Goal: Transaction & Acquisition: Purchase product/service

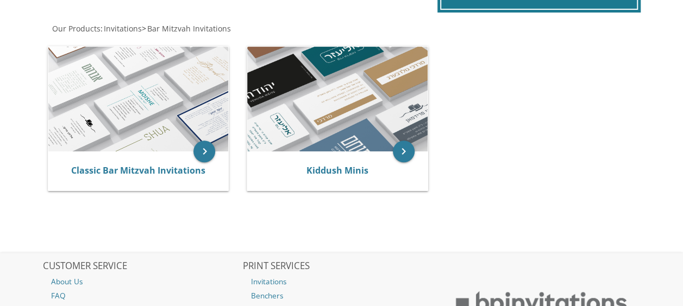
scroll to position [209, 0]
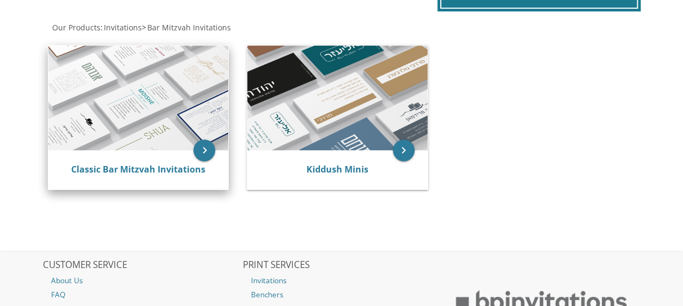
click at [130, 115] on img at bounding box center [138, 98] width 180 height 105
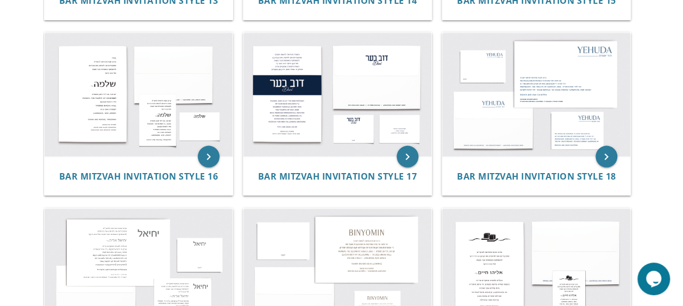
scroll to position [1089, 0]
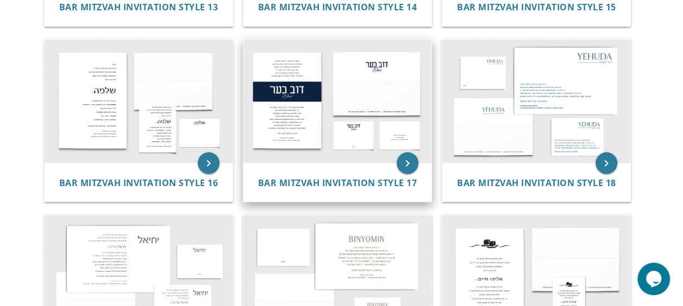
click at [293, 114] on img at bounding box center [337, 101] width 188 height 123
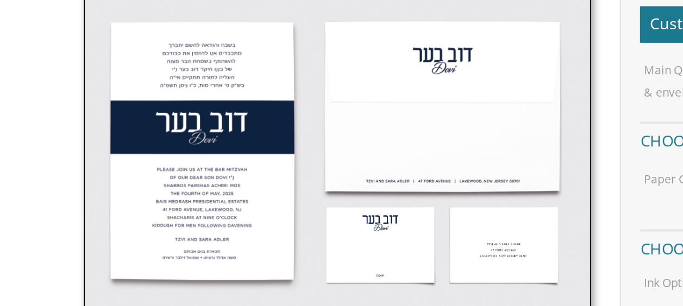
scroll to position [268, 0]
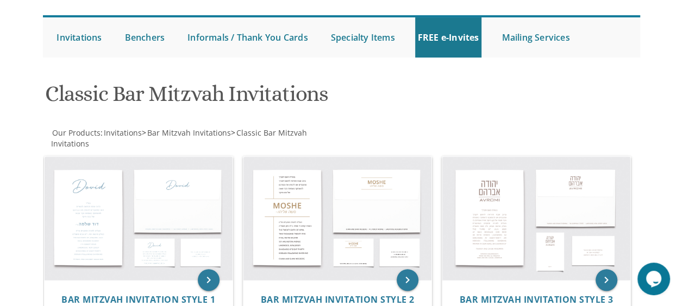
scroll to position [93, 0]
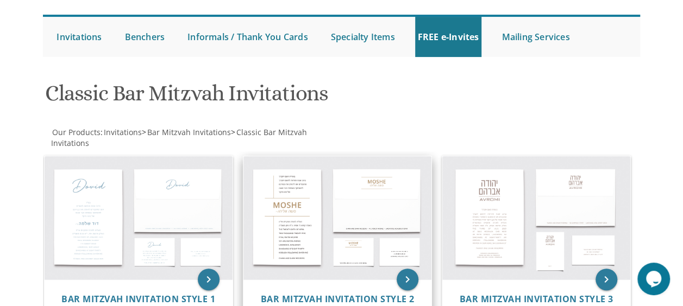
click at [280, 213] on img at bounding box center [337, 217] width 188 height 123
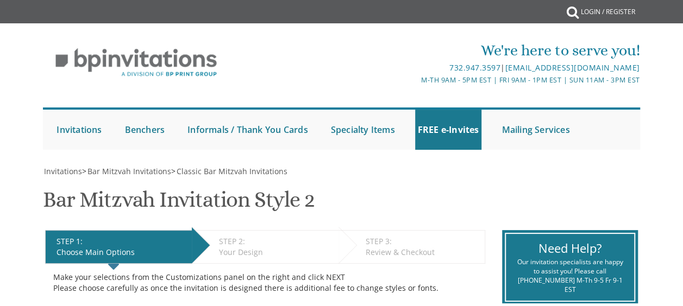
click at [152, 273] on div "Make your selections from the Customizations panel on the right and click NEXT …" at bounding box center [265, 283] width 424 height 22
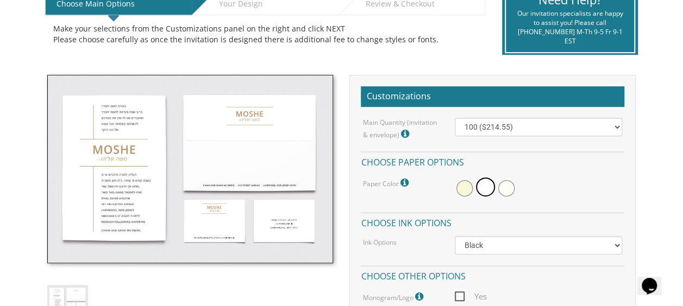
scroll to position [255, 0]
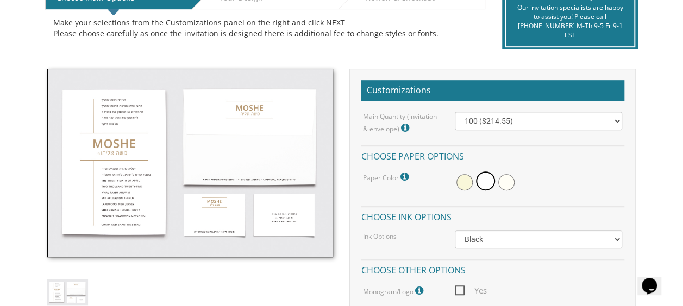
click at [455, 184] on div at bounding box center [538, 182] width 167 height 25
click at [460, 184] on span at bounding box center [464, 182] width 16 height 16
click at [487, 174] on span at bounding box center [487, 182] width 16 height 16
click at [509, 181] on span at bounding box center [506, 182] width 16 height 16
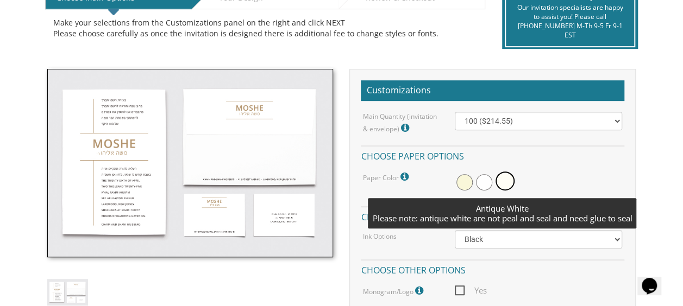
click at [479, 175] on span at bounding box center [484, 182] width 16 height 16
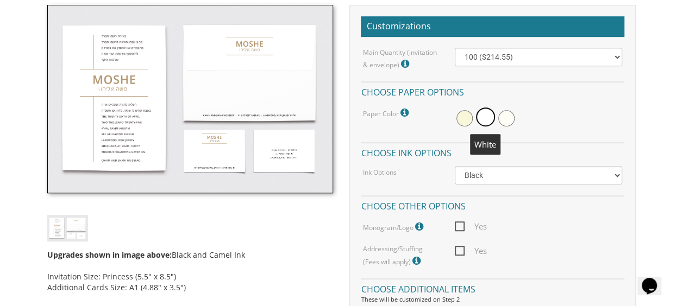
scroll to position [322, 0]
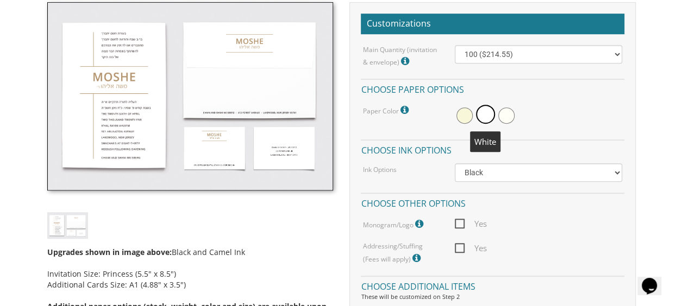
click at [178, 154] on img at bounding box center [190, 96] width 286 height 189
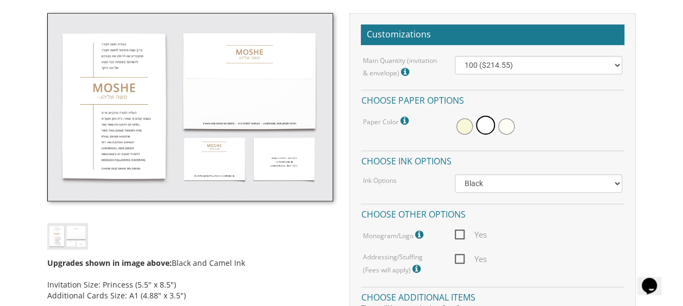
scroll to position [312, 0]
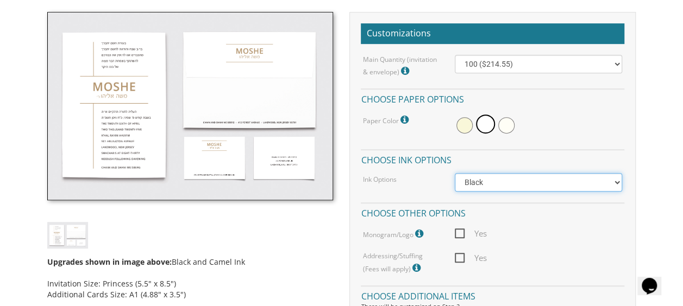
click at [619, 185] on select "Black Colored Ink ($65.00) Black + One Color ($100.00) Two Colors ($137.95)" at bounding box center [538, 182] width 167 height 18
click at [620, 183] on select "Black Colored Ink ($65.00) Black + One Color ($100.00) Two Colors ($137.95)" at bounding box center [538, 182] width 167 height 18
click at [616, 185] on select "Black Colored Ink ($65.00) Black + One Color ($100.00) Two Colors ($137.95)" at bounding box center [538, 182] width 167 height 18
select select "Standard"
click at [455, 173] on select "Black Colored Ink ($65.00) Black + One Color ($100.00) Two Colors ($137.95)" at bounding box center [538, 182] width 167 height 18
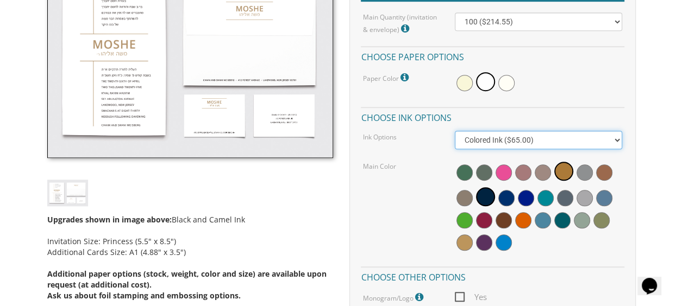
scroll to position [357, 0]
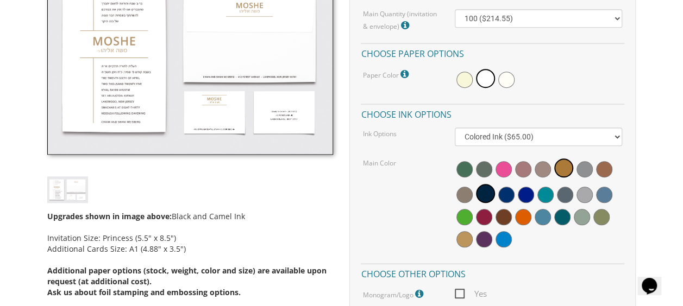
click at [178, 154] on div "Upgrades shown in image above: Black and Camel Ink Invitation Size: Princess (5…" at bounding box center [190, 136] width 303 height 340
click at [464, 245] on span at bounding box center [464, 239] width 16 height 16
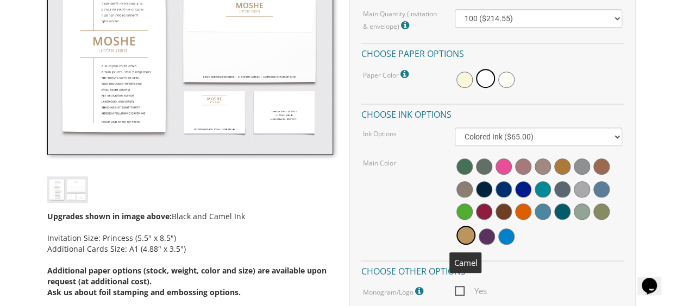
click at [503, 218] on span at bounding box center [503, 212] width 16 height 16
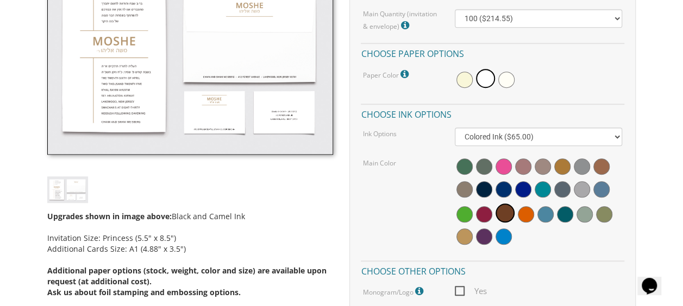
click at [510, 216] on span at bounding box center [504, 213] width 19 height 19
click at [600, 167] on span at bounding box center [601, 167] width 16 height 16
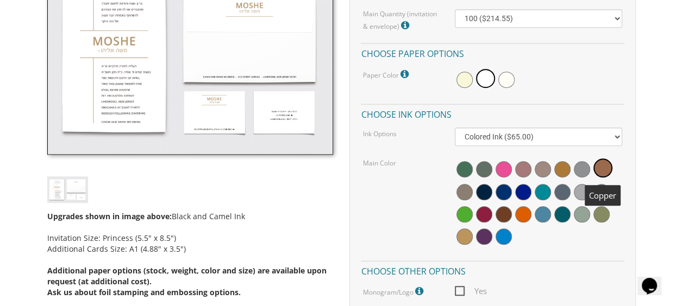
click at [561, 171] on span at bounding box center [562, 169] width 16 height 16
click at [563, 170] on span at bounding box center [563, 168] width 19 height 19
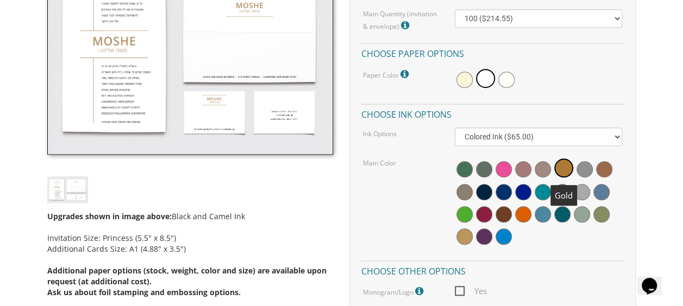
click at [518, 215] on span at bounding box center [523, 214] width 16 height 16
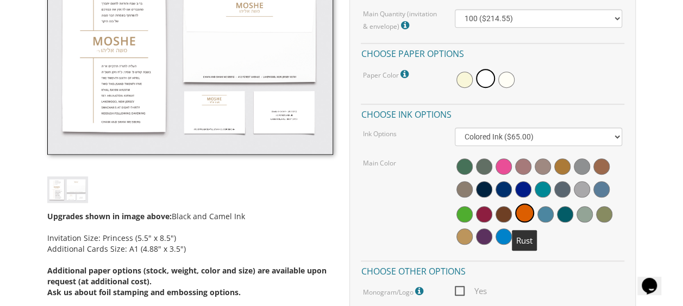
click at [463, 235] on span at bounding box center [464, 237] width 16 height 16
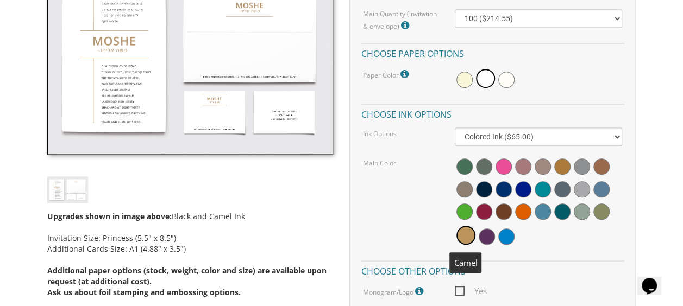
click at [466, 190] on span at bounding box center [464, 189] width 16 height 16
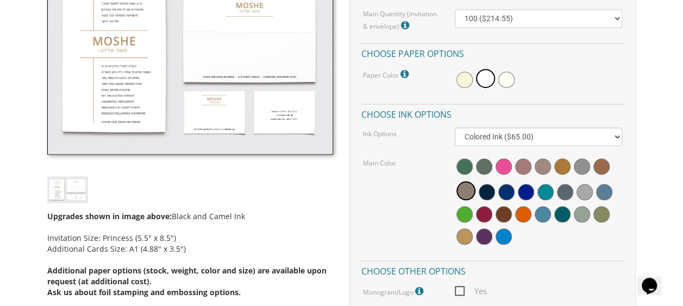
click at [465, 191] on span at bounding box center [465, 190] width 19 height 19
click at [525, 169] on span at bounding box center [523, 167] width 16 height 16
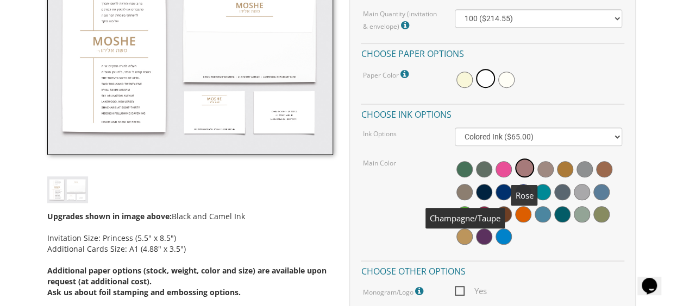
click at [526, 170] on span at bounding box center [524, 168] width 19 height 19
click at [551, 171] on span at bounding box center [545, 169] width 16 height 16
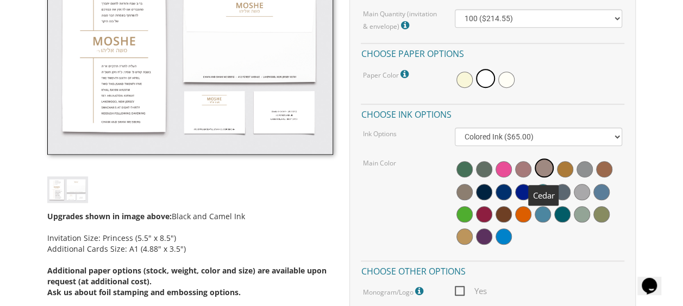
click at [604, 171] on span at bounding box center [604, 169] width 16 height 16
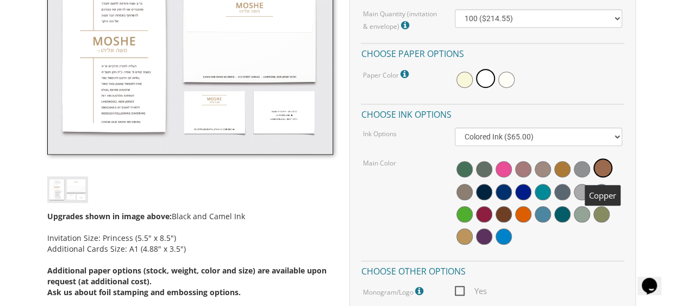
click at [543, 216] on span at bounding box center [543, 214] width 16 height 16
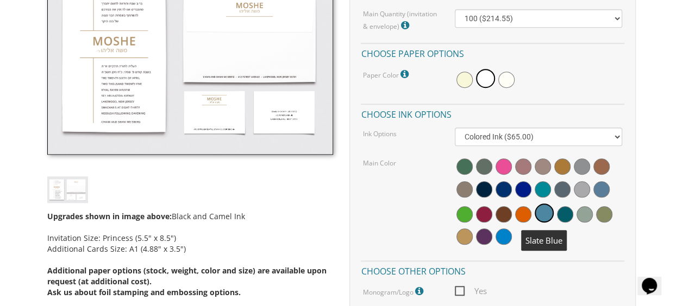
click at [503, 241] on span at bounding box center [503, 237] width 16 height 16
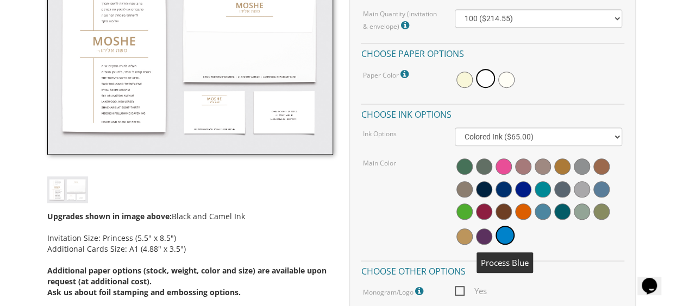
click at [540, 210] on span at bounding box center [543, 212] width 16 height 16
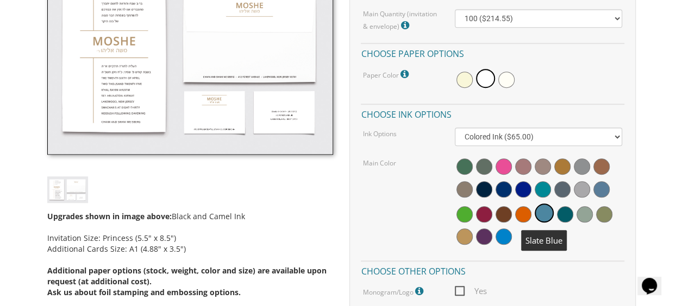
click at [463, 168] on span at bounding box center [464, 167] width 16 height 16
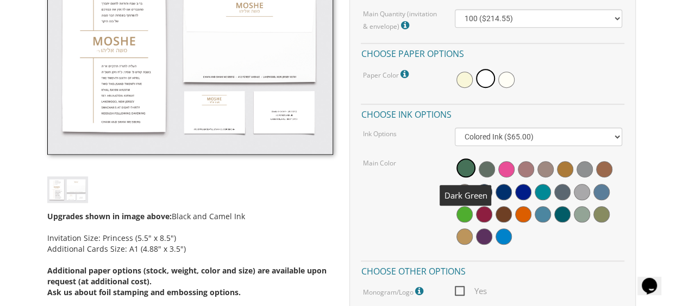
click at [489, 172] on span at bounding box center [487, 169] width 16 height 16
click at [540, 217] on span at bounding box center [543, 214] width 16 height 16
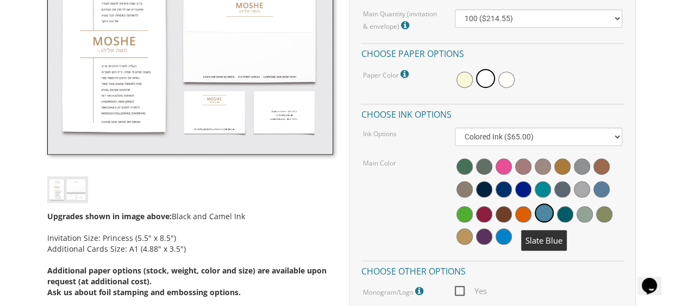
click at [540, 193] on span at bounding box center [543, 189] width 16 height 16
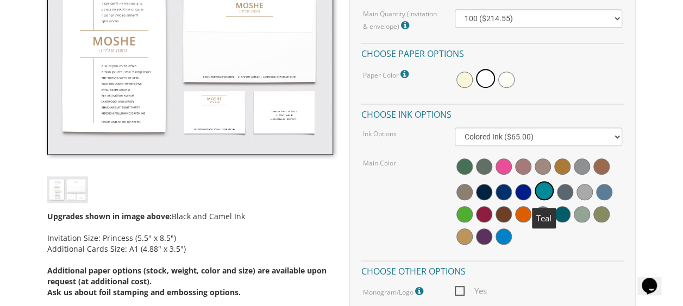
click at [529, 194] on span at bounding box center [523, 192] width 16 height 16
click at [602, 192] on span at bounding box center [604, 192] width 16 height 16
click at [606, 192] on span at bounding box center [602, 190] width 19 height 19
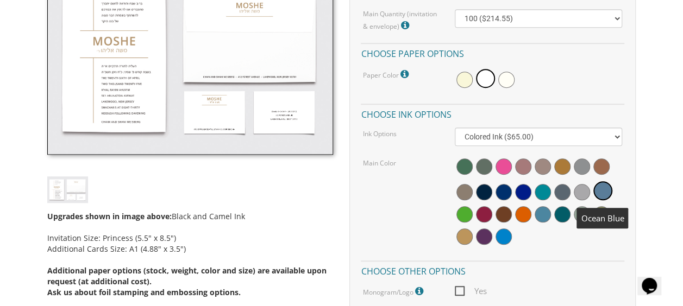
click at [540, 211] on span at bounding box center [543, 214] width 16 height 16
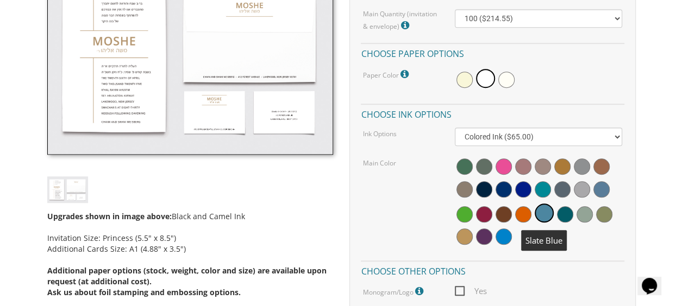
click at [610, 248] on div at bounding box center [538, 203] width 167 height 93
click at [603, 189] on span at bounding box center [601, 189] width 16 height 16
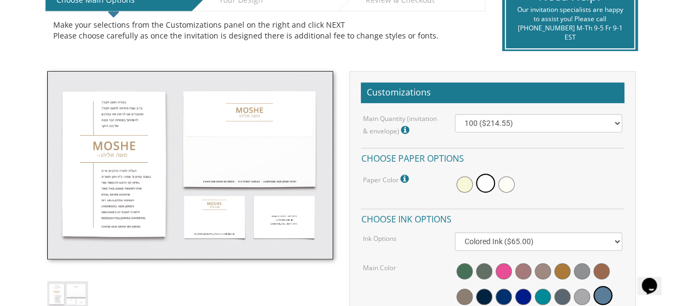
scroll to position [253, 0]
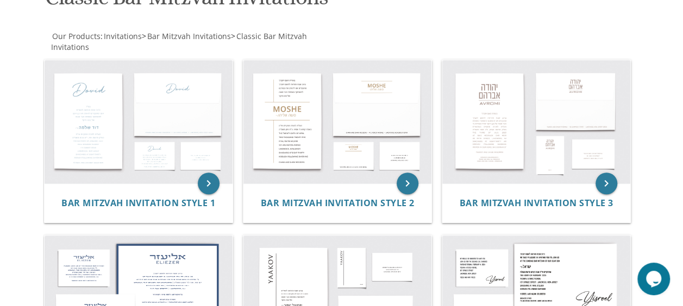
scroll to position [190, 0]
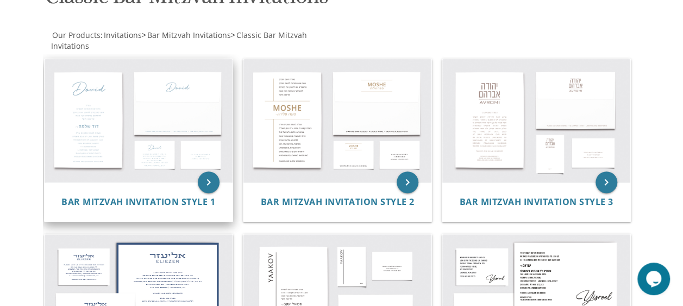
click at [139, 146] on img at bounding box center [139, 120] width 188 height 123
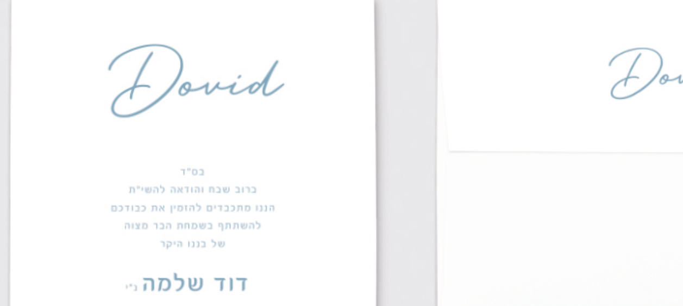
scroll to position [320, 0]
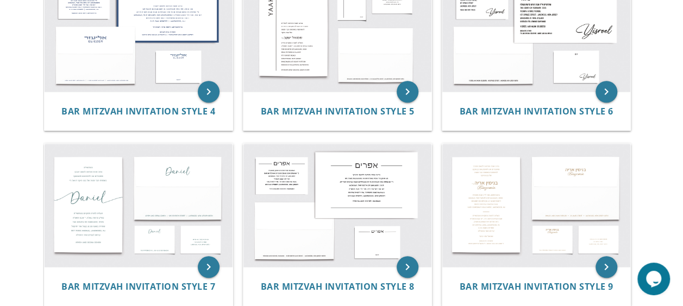
scroll to position [459, 0]
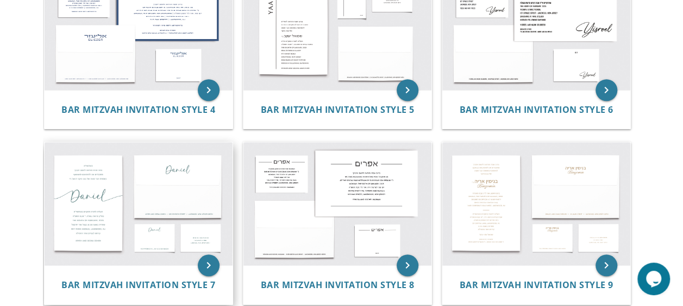
click at [161, 211] on img at bounding box center [139, 203] width 188 height 123
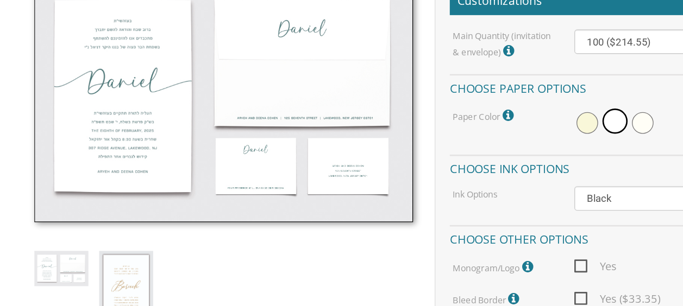
scroll to position [342, 0]
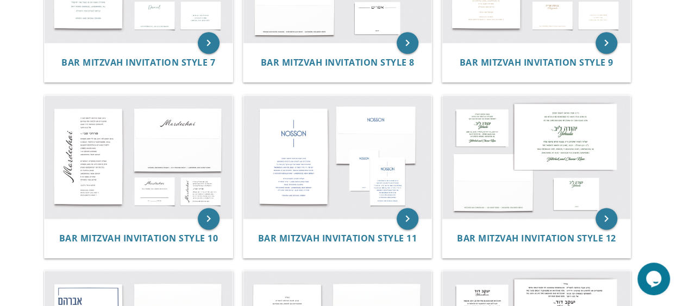
scroll to position [681, 0]
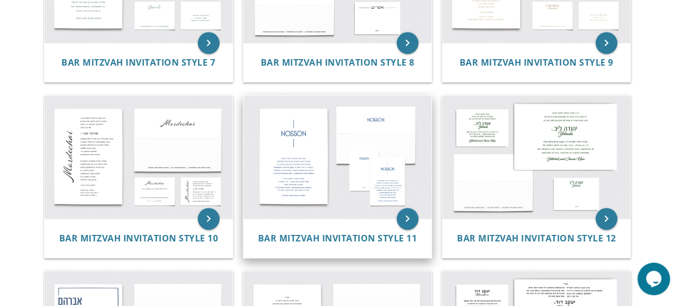
click at [305, 159] on img at bounding box center [337, 157] width 188 height 123
click at [296, 182] on img at bounding box center [337, 157] width 188 height 123
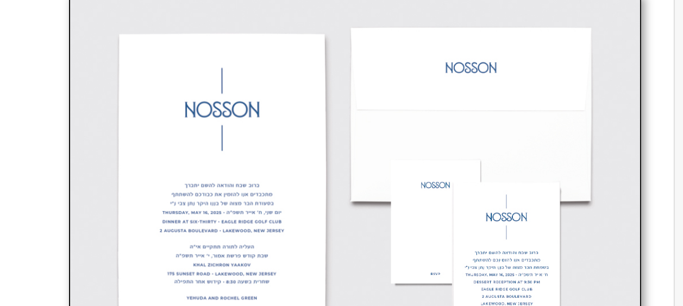
scroll to position [319, 0]
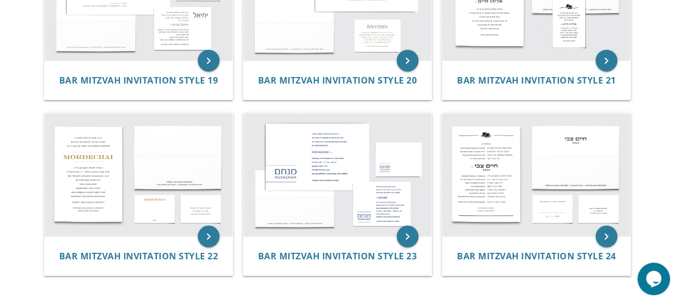
scroll to position [1367, 0]
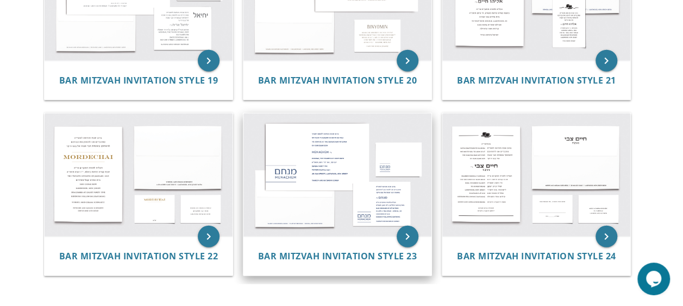
click at [309, 173] on img at bounding box center [337, 175] width 188 height 123
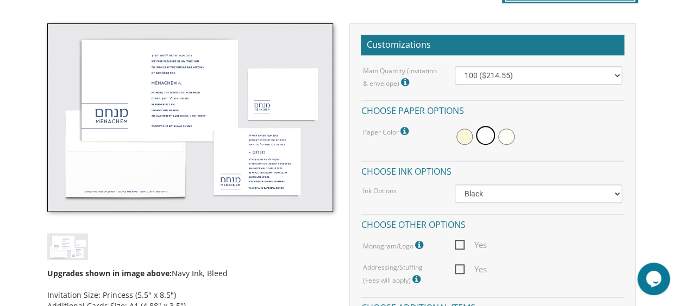
scroll to position [302, 0]
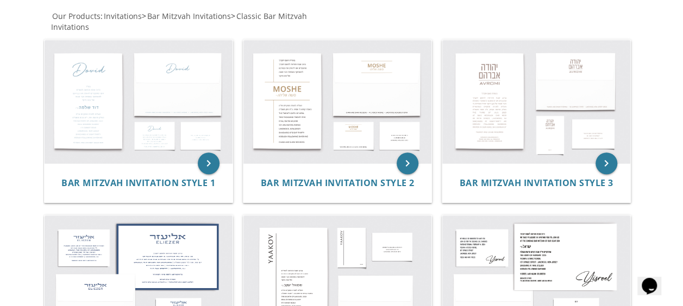
scroll to position [208, 0]
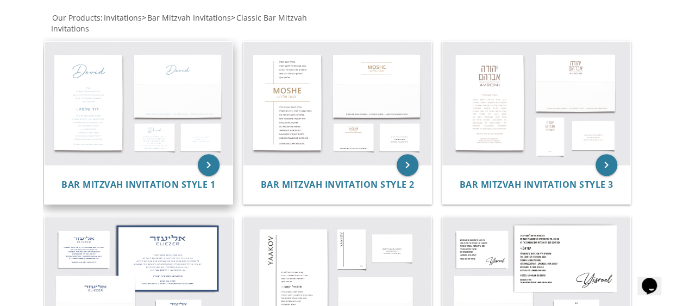
click at [170, 94] on img at bounding box center [139, 103] width 188 height 123
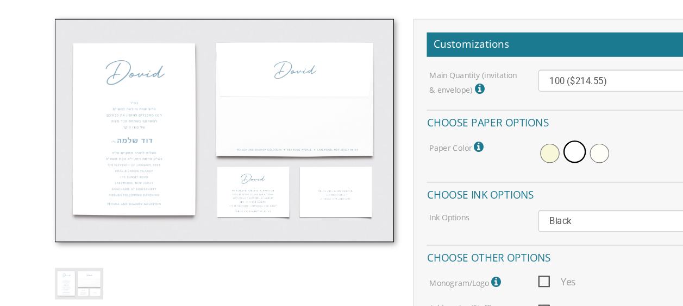
scroll to position [308, 0]
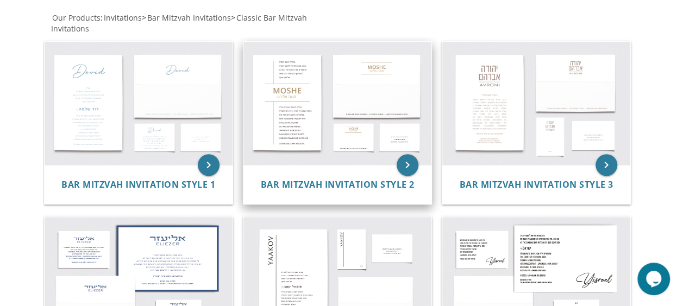
click at [317, 117] on img at bounding box center [337, 103] width 188 height 123
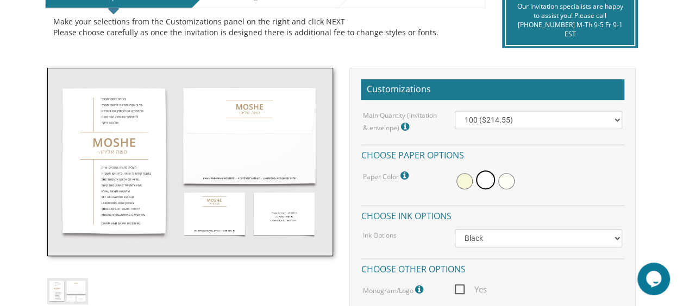
scroll to position [263, 0]
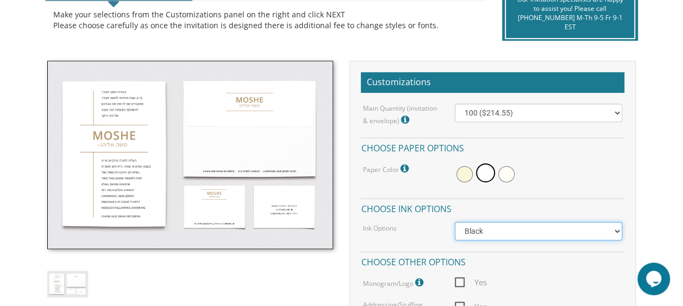
click at [620, 230] on select "Black Colored Ink ($65.00) Black + One Color ($100.00) Two Colors ($137.95)" at bounding box center [538, 231] width 167 height 18
click at [455, 222] on select "Black Colored Ink ($65.00) Black + One Color ($100.00) Two Colors ($137.95)" at bounding box center [538, 231] width 167 height 18
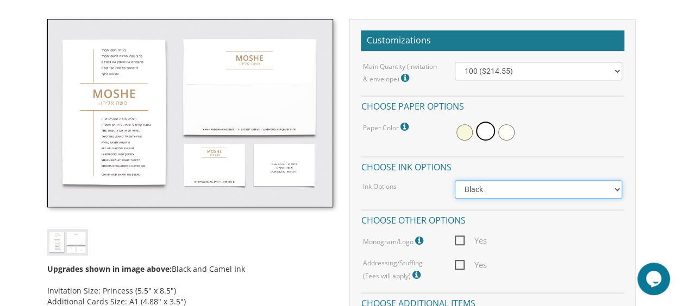
scroll to position [312, 0]
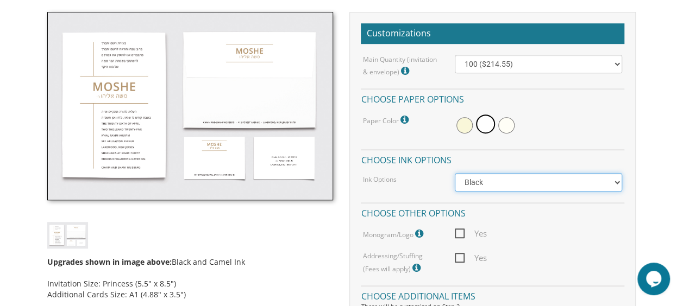
click at [619, 180] on select "Black Colored Ink ($65.00) Black + One Color ($100.00) Two Colors ($137.95)" at bounding box center [538, 182] width 167 height 18
select select "Standard"
click at [455, 173] on select "Black Colored Ink ($65.00) Black + One Color ($100.00) Two Colors ($137.95)" at bounding box center [538, 182] width 167 height 18
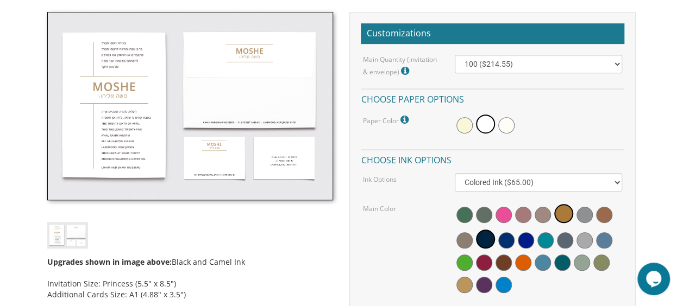
click at [601, 241] on span at bounding box center [604, 241] width 16 height 16
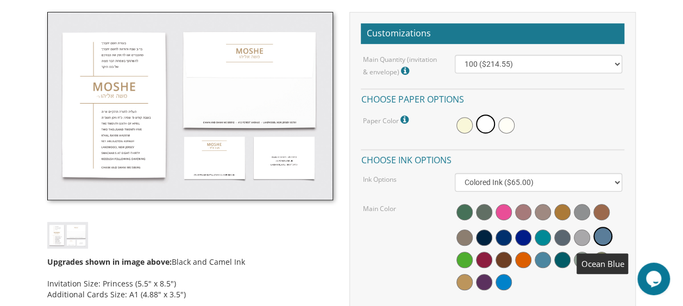
click at [545, 260] on span at bounding box center [543, 260] width 16 height 16
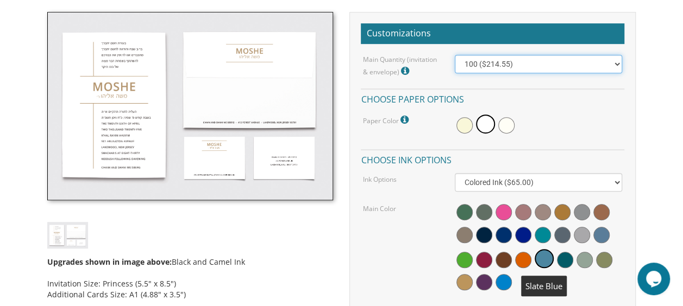
click at [620, 64] on select "100 ($214.55) 200 ($254.60) 300 ($294.25) 400 ($333.55) 500 ($373.90) 600 ($413…" at bounding box center [538, 64] width 167 height 18
select select "200"
click at [455, 55] on select "100 ($214.55) 200 ($254.60) 300 ($294.25) 400 ($333.55) 500 ($373.90) 600 ($413…" at bounding box center [538, 64] width 167 height 18
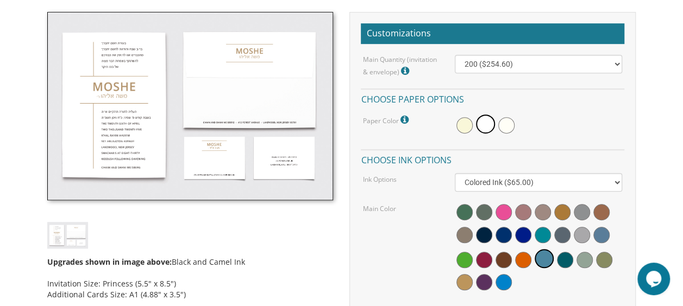
click at [279, 250] on div "Upgrades shown in image above: Black and Camel Ink Invitation Size: Princess (5…" at bounding box center [190, 296] width 286 height 95
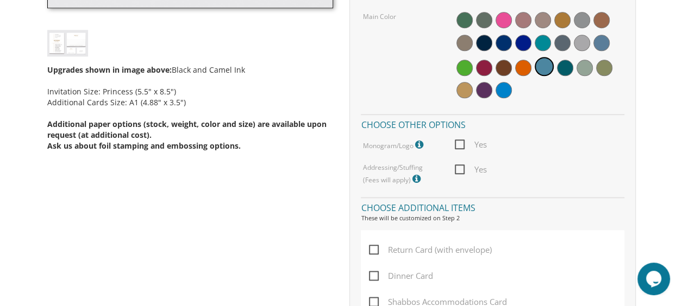
scroll to position [505, 0]
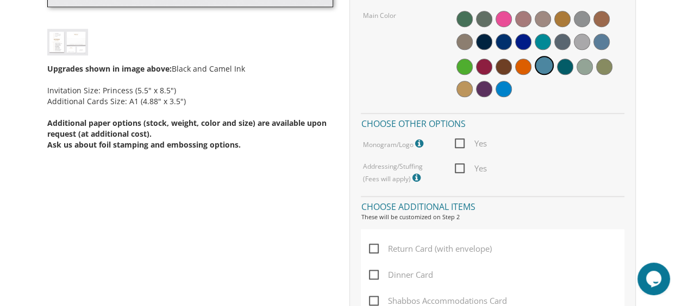
click at [457, 168] on span "Yes" at bounding box center [471, 169] width 32 height 14
click at [457, 168] on input "Yes" at bounding box center [458, 167] width 7 height 7
checkbox input "true"
click at [328, 225] on div "Upgrades shown in image above: Black and Camel Ink Invitation Size: Princess (5…" at bounding box center [341, 215] width 605 height 793
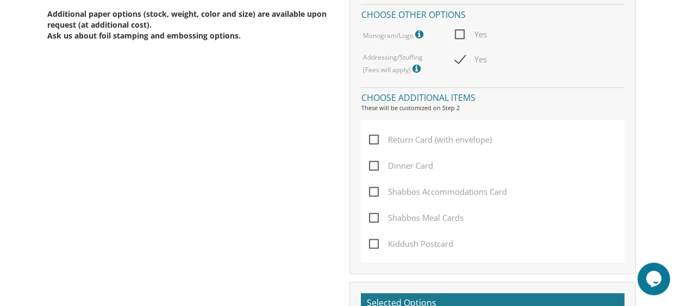
scroll to position [616, 0]
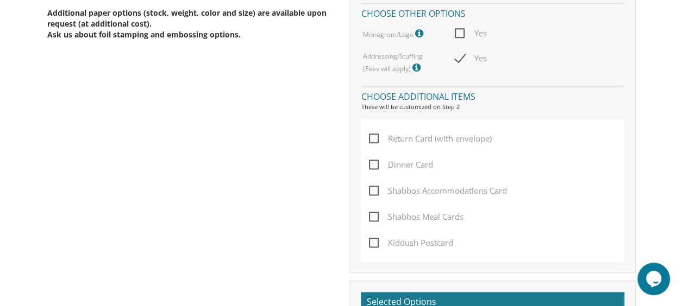
click at [378, 140] on span "Return Card (with envelope)" at bounding box center [430, 139] width 123 height 14
click at [376, 140] on input "Return Card (with envelope)" at bounding box center [372, 137] width 7 height 7
checkbox input "true"
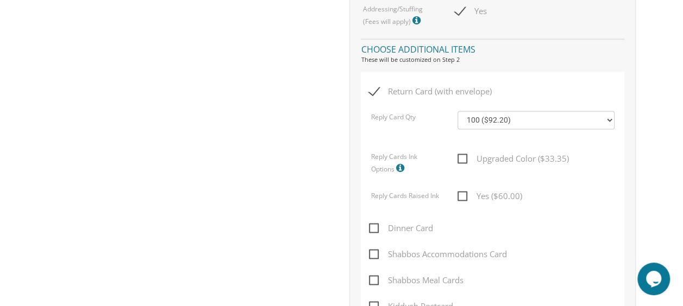
scroll to position [665, 0]
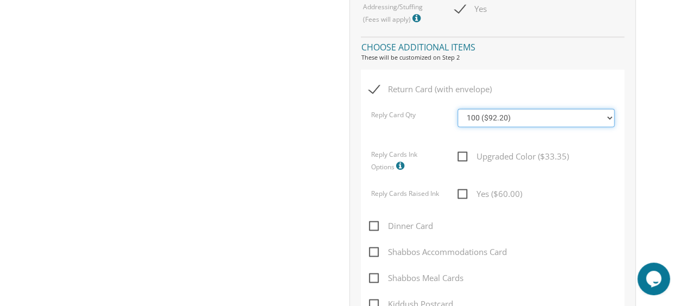
click at [611, 120] on select "100 ($92.20) 200 ($119.30) 300 ($141.90) 400 ($168.75) 500 ($191.00) 600 ($217.…" at bounding box center [535, 118] width 157 height 18
select select "200"
click at [457, 109] on select "100 ($92.20) 200 ($119.30) 300 ($141.90) 400 ($168.75) 500 ($191.00) 600 ($217.…" at bounding box center [535, 118] width 157 height 18
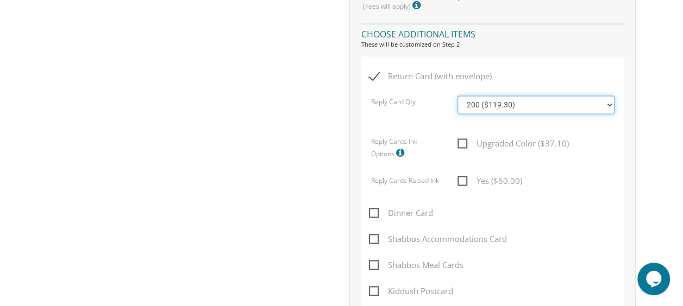
scroll to position [679, 0]
click at [464, 146] on span "Upgraded Color ($37.10)" at bounding box center [512, 143] width 111 height 14
click at [464, 146] on input "Upgraded Color ($37.10)" at bounding box center [460, 142] width 7 height 7
checkbox input "true"
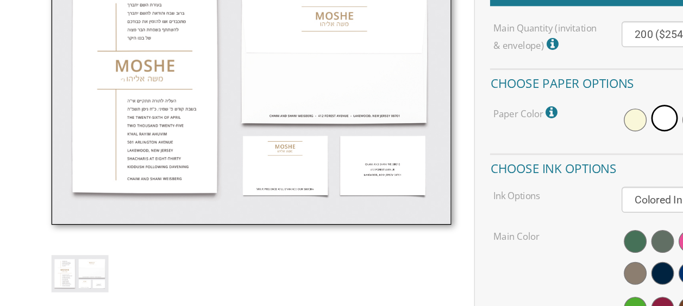
scroll to position [264, 0]
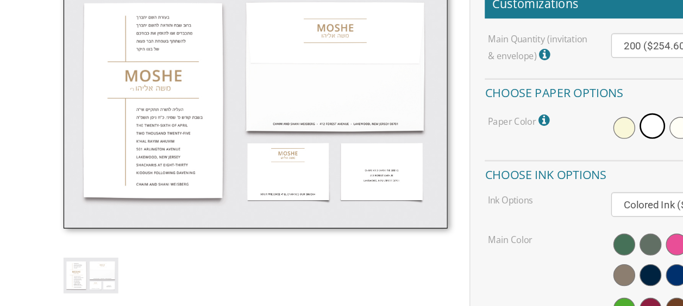
click at [298, 204] on img at bounding box center [190, 154] width 286 height 189
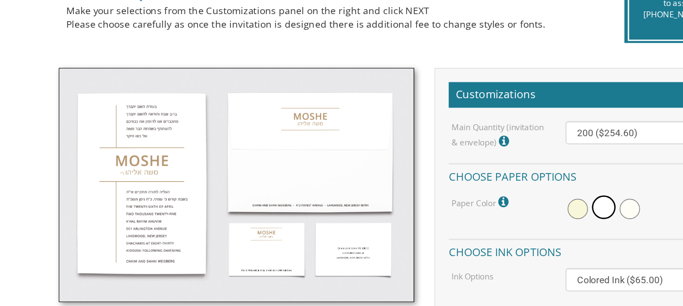
scroll to position [265, 0]
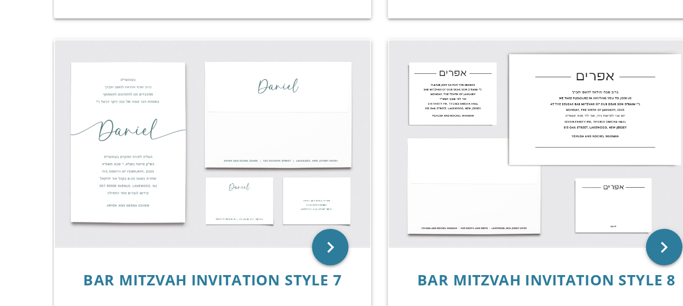
scroll to position [455, 0]
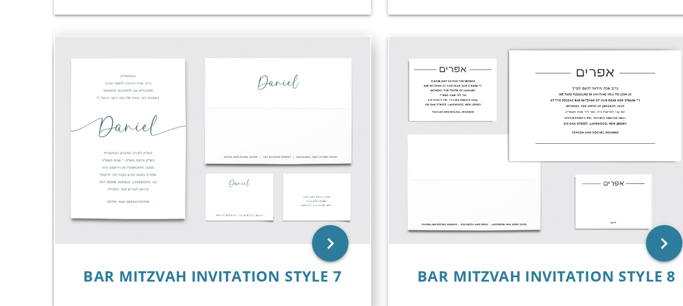
click at [201, 244] on img at bounding box center [139, 207] width 188 height 123
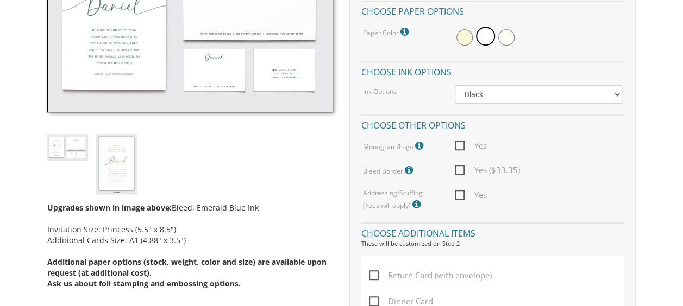
scroll to position [401, 0]
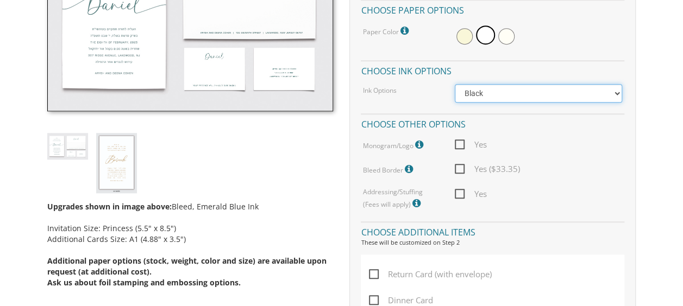
click at [614, 98] on select "Black Colored Ink ($65.00) Black + One Color ($100.00) Two Colors ($137.95)" at bounding box center [538, 93] width 167 height 18
click at [455, 84] on select "Black Colored Ink ($65.00) Black + One Color ($100.00) Two Colors ($137.95)" at bounding box center [538, 93] width 167 height 18
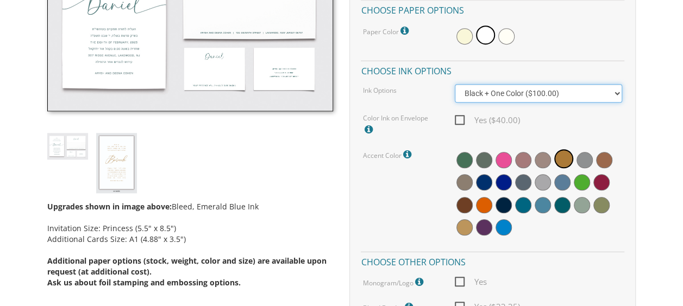
click at [618, 96] on select "Black Colored Ink ($65.00) Black + One Color ($100.00) Two Colors ($137.95)" at bounding box center [538, 93] width 167 height 18
select select "Standard"
click at [455, 84] on select "Black Colored Ink ($65.00) Black + One Color ($100.00) Two Colors ($137.95)" at bounding box center [538, 93] width 167 height 18
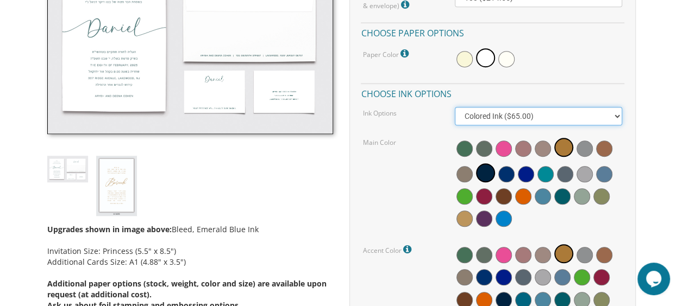
scroll to position [371, 0]
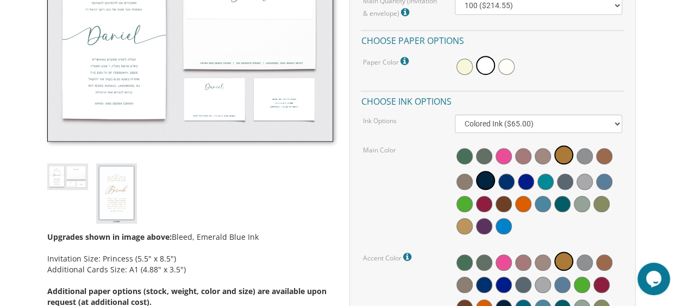
click at [547, 227] on div at bounding box center [538, 192] width 167 height 96
click at [542, 205] on span at bounding box center [543, 204] width 16 height 16
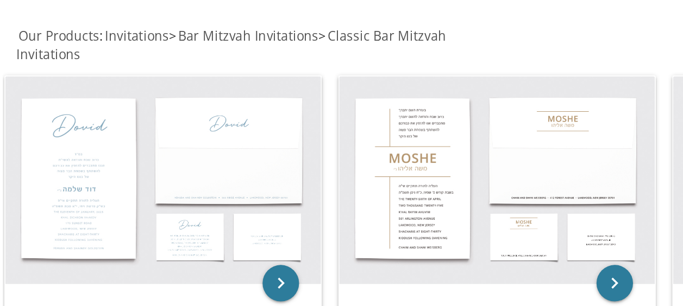
scroll to position [107, 0]
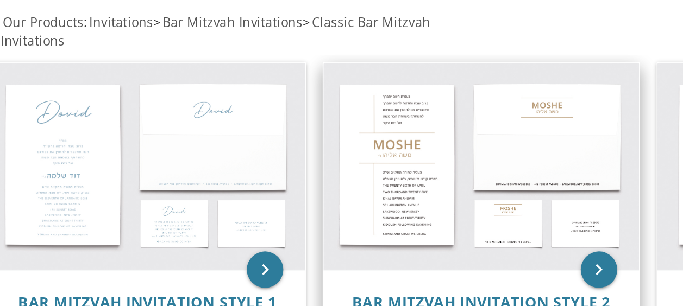
click at [280, 202] on img at bounding box center [337, 203] width 188 height 123
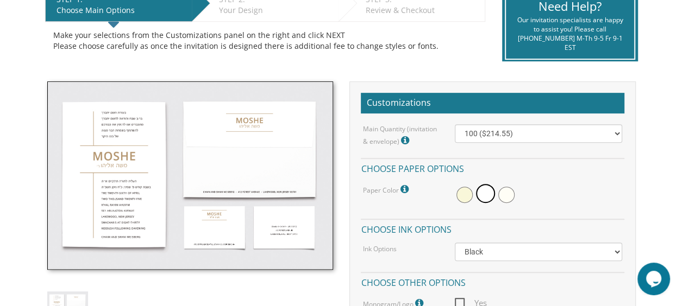
scroll to position [253, 0]
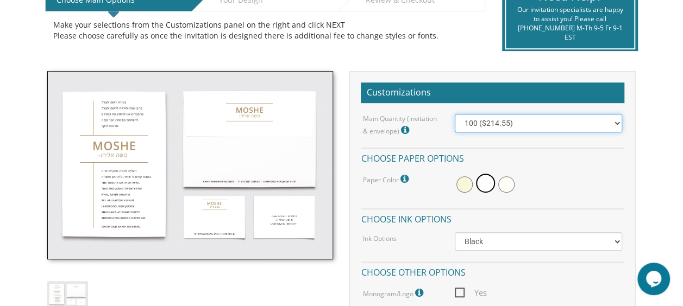
click at [615, 124] on select "100 ($214.55) 200 ($254.60) 300 ($294.25) 400 ($333.55) 500 ($373.90) 600 ($413…" at bounding box center [538, 123] width 167 height 18
select select "200"
click at [455, 114] on select "100 ($214.55) 200 ($254.60) 300 ($294.25) 400 ($333.55) 500 ($373.90) 600 ($413…" at bounding box center [538, 123] width 167 height 18
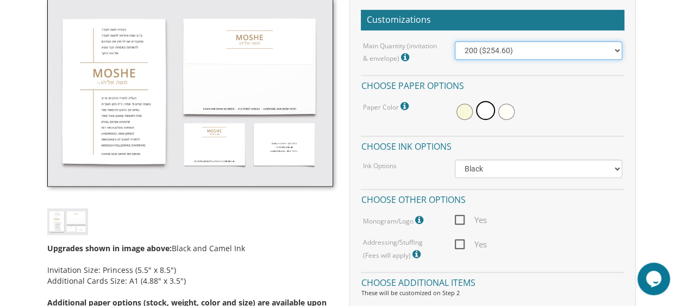
scroll to position [326, 0]
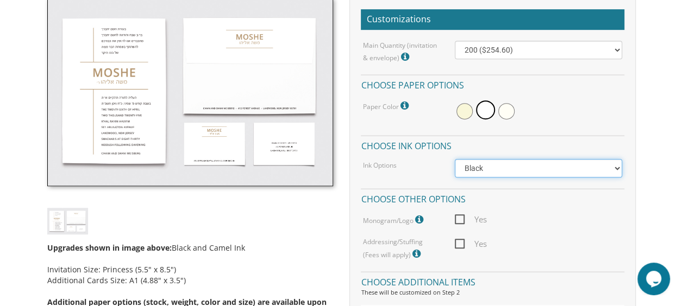
click at [616, 170] on select "Black Colored Ink ($65.00) Black + One Color ($100.00) Two Colors ($165.00)" at bounding box center [538, 168] width 167 height 18
select select "Standard"
click at [455, 159] on select "Black Colored Ink ($65.00) Black + One Color ($100.00) Two Colors ($165.00)" at bounding box center [538, 168] width 167 height 18
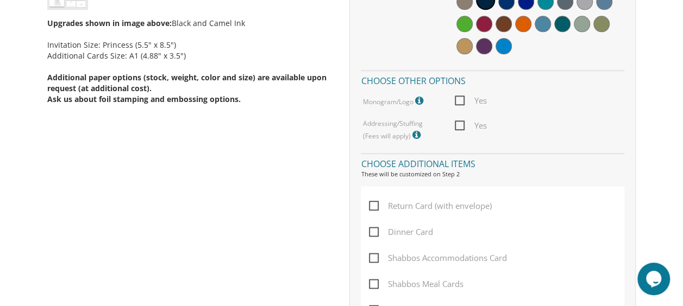
scroll to position [553, 0]
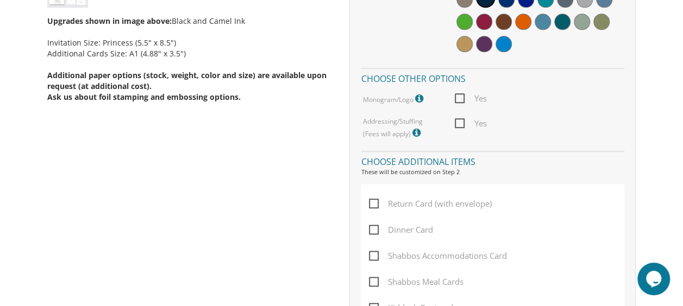
click at [463, 124] on span "Yes" at bounding box center [471, 124] width 32 height 14
click at [462, 124] on input "Yes" at bounding box center [458, 122] width 7 height 7
checkbox input "true"
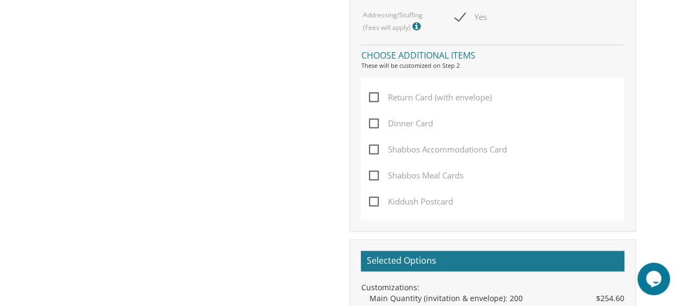
scroll to position [662, 0]
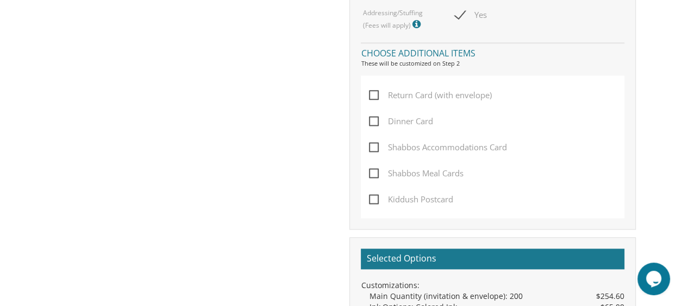
click at [379, 92] on span "Return Card (with envelope)" at bounding box center [430, 96] width 123 height 14
click at [376, 92] on input "Return Card (with envelope)" at bounding box center [372, 94] width 7 height 7
checkbox input "true"
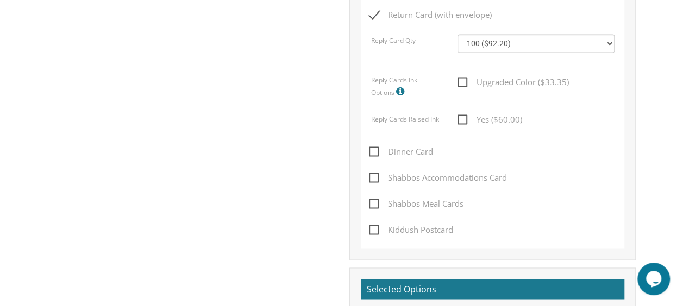
scroll to position [742, 0]
click at [375, 229] on span "Kiddush Postcard" at bounding box center [411, 230] width 84 height 14
click at [375, 229] on input "Kiddush Postcard" at bounding box center [372, 228] width 7 height 7
checkbox input "true"
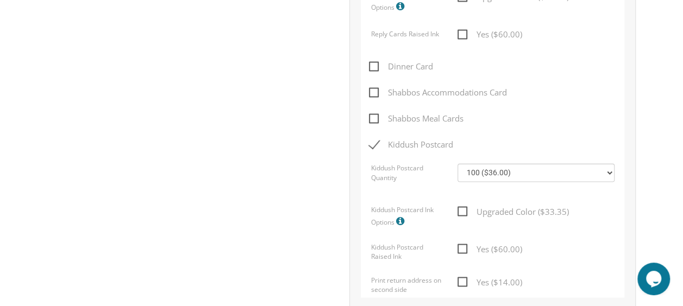
scroll to position [830, 0]
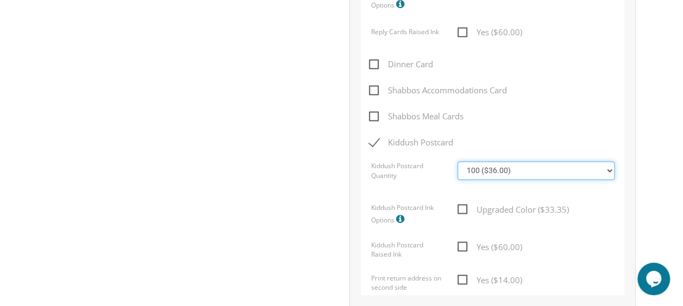
click at [612, 174] on select "100 ($36.00) 200 ($42.00) 300 ($48.00) 400 ($54.00) 500 ($60.00) 600 ($66.00) 7…" at bounding box center [535, 170] width 157 height 18
select select "200"
click at [457, 161] on select "100 ($36.00) 200 ($42.00) 300 ($48.00) 400 ($54.00) 500 ($60.00) 600 ($66.00) 7…" at bounding box center [535, 170] width 157 height 18
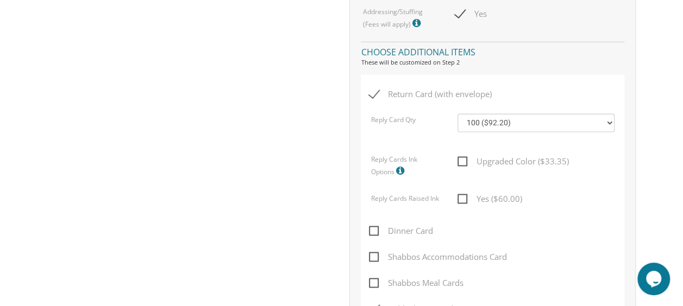
scroll to position [662, 0]
click at [610, 125] on select "100 ($92.20) 200 ($119.30) 300 ($141.90) 400 ($168.75) 500 ($191.00) 600 ($217.…" at bounding box center [535, 124] width 157 height 18
select select "200"
click at [457, 115] on select "100 ($92.20) 200 ($119.30) 300 ($141.90) 400 ($168.75) 500 ($191.00) 600 ($217.…" at bounding box center [535, 124] width 157 height 18
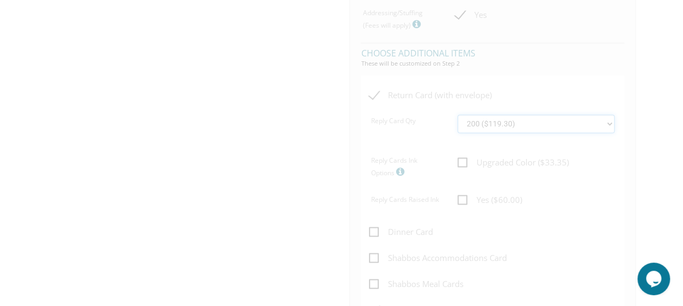
click at [466, 164] on span "Upgraded Color ($33.35)" at bounding box center [512, 163] width 111 height 14
click at [465, 164] on input "Upgraded Color ($33.35)" at bounding box center [460, 161] width 7 height 7
checkbox input "true"
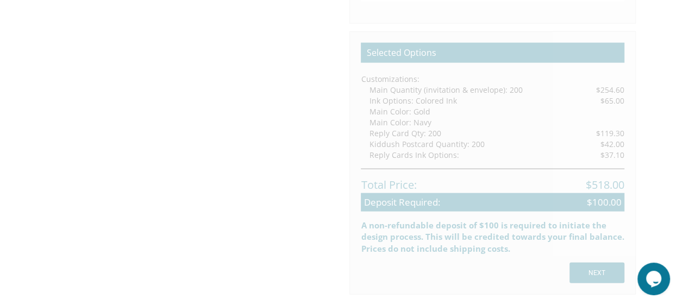
scroll to position [1123, 0]
click at [455, 183] on div "Total Price: $518.00" at bounding box center [493, 182] width 264 height 24
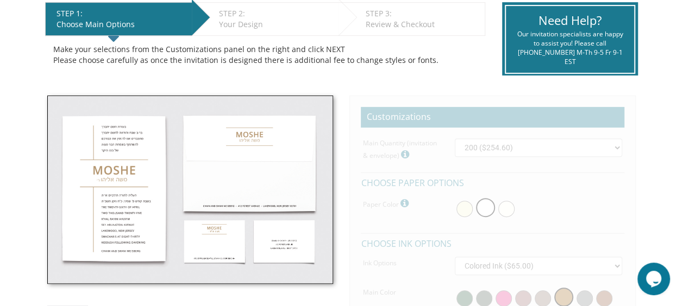
scroll to position [227, 0]
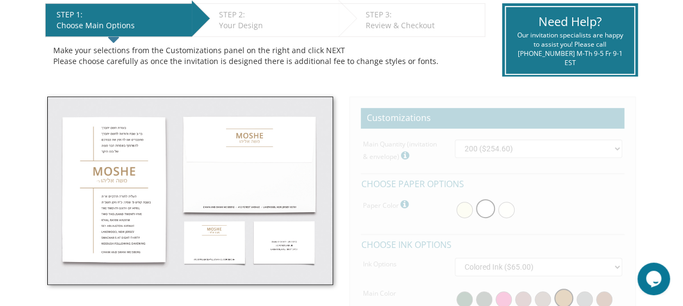
click at [269, 193] on img at bounding box center [190, 191] width 286 height 189
click at [261, 201] on img at bounding box center [190, 191] width 286 height 189
click at [261, 197] on img at bounding box center [190, 191] width 286 height 189
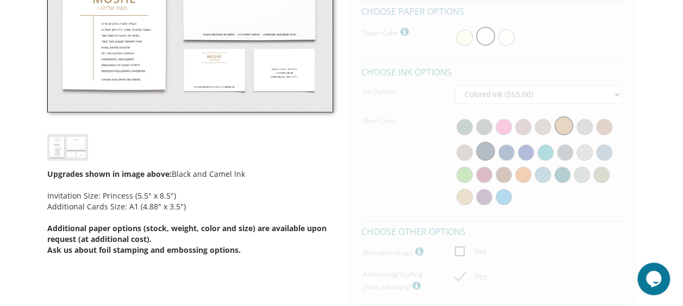
scroll to position [398, 0]
